Goal: Information Seeking & Learning: Find specific fact

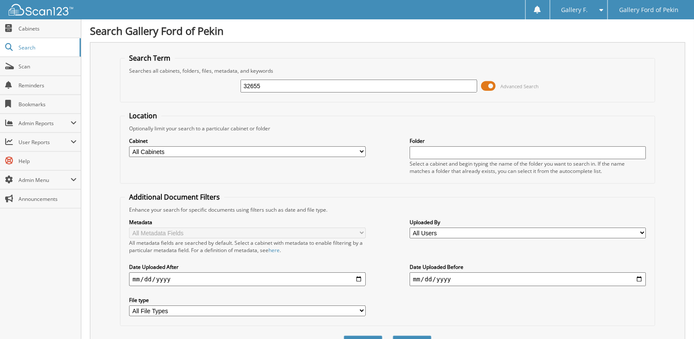
type input "32655"
click at [393, 335] on button "Search" at bounding box center [412, 343] width 39 height 16
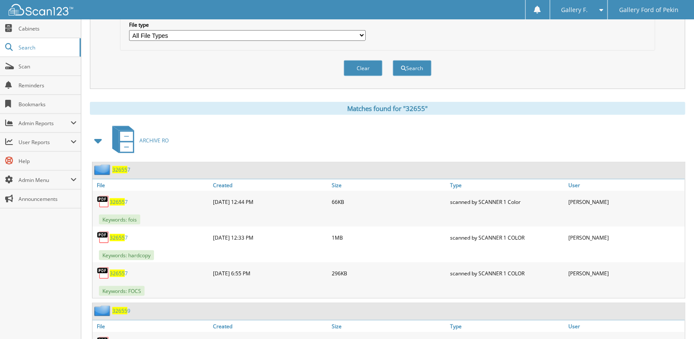
scroll to position [272, 0]
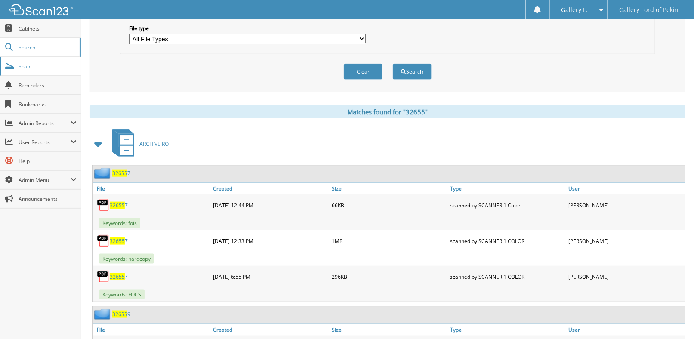
click at [22, 72] on link "Scan" at bounding box center [40, 66] width 81 height 18
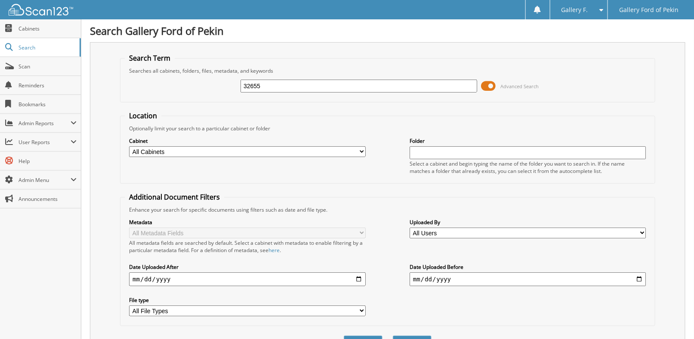
type input "32655"
click at [393, 335] on button "Search" at bounding box center [412, 343] width 39 height 16
click at [274, 86] on input "32655" at bounding box center [358, 86] width 236 height 13
type input "X"
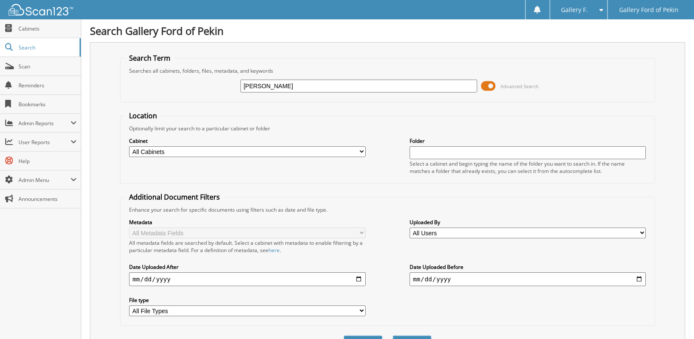
type input "DRAKE"
click at [393, 335] on button "Search" at bounding box center [412, 343] width 39 height 16
click at [18, 63] on span "Scan" at bounding box center [47, 66] width 58 height 7
click at [363, 147] on select "All Cabinets ACCOUNTS PAYABLE ARCHIVE BODY SHOP ARCHIVE CHECKS ARCHIVE FORD CC …" at bounding box center [247, 151] width 236 height 11
click at [377, 141] on div "Cabinet All Cabinets ACCOUNTS PAYABLE ARCHIVE BODY SHOP ARCHIVE CHECKS ARCHIVE …" at bounding box center [387, 155] width 525 height 47
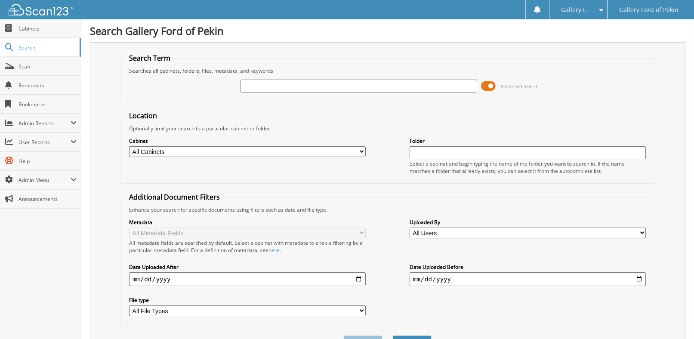
click at [643, 227] on select "All Users [PERSON_NAME] [PERSON_NAME] [PERSON_NAME] [PERSON_NAME] [PERSON_NAME]…" at bounding box center [527, 232] width 236 height 11
click at [641, 228] on select "All Users [PERSON_NAME] [PERSON_NAME] [PERSON_NAME] [PERSON_NAME] [PERSON_NAME]…" at bounding box center [527, 232] width 236 height 11
